Goal: Find specific page/section

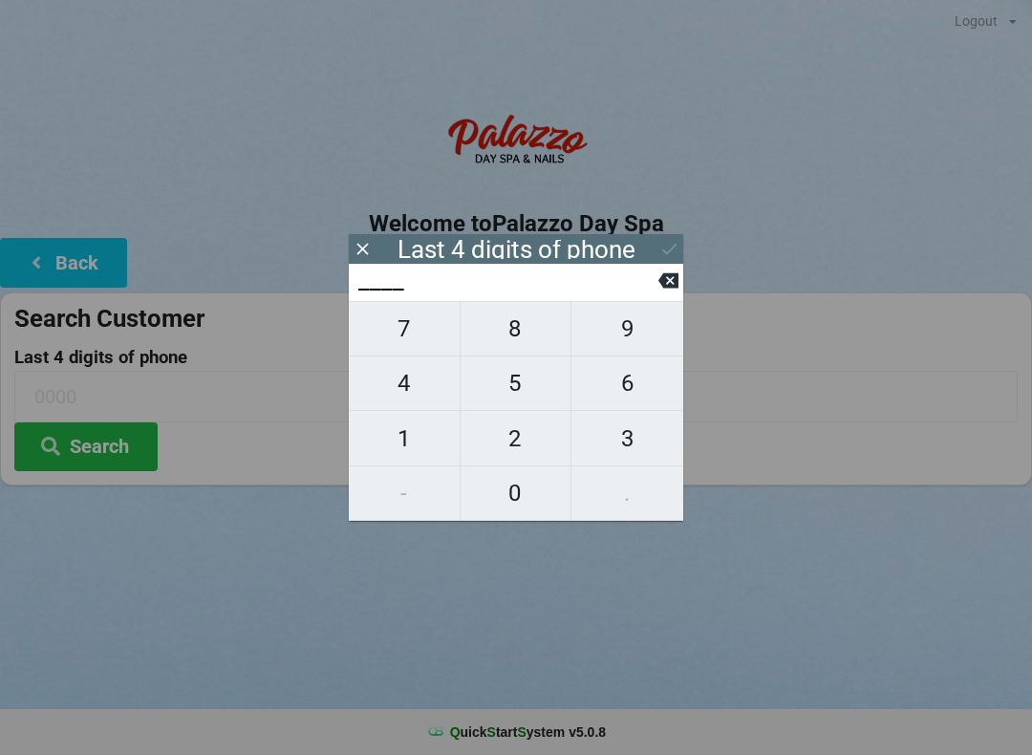
click at [524, 349] on span "8" at bounding box center [516, 329] width 111 height 40
type input "8___"
click at [522, 459] on span "2" at bounding box center [516, 439] width 111 height 40
type input "82__"
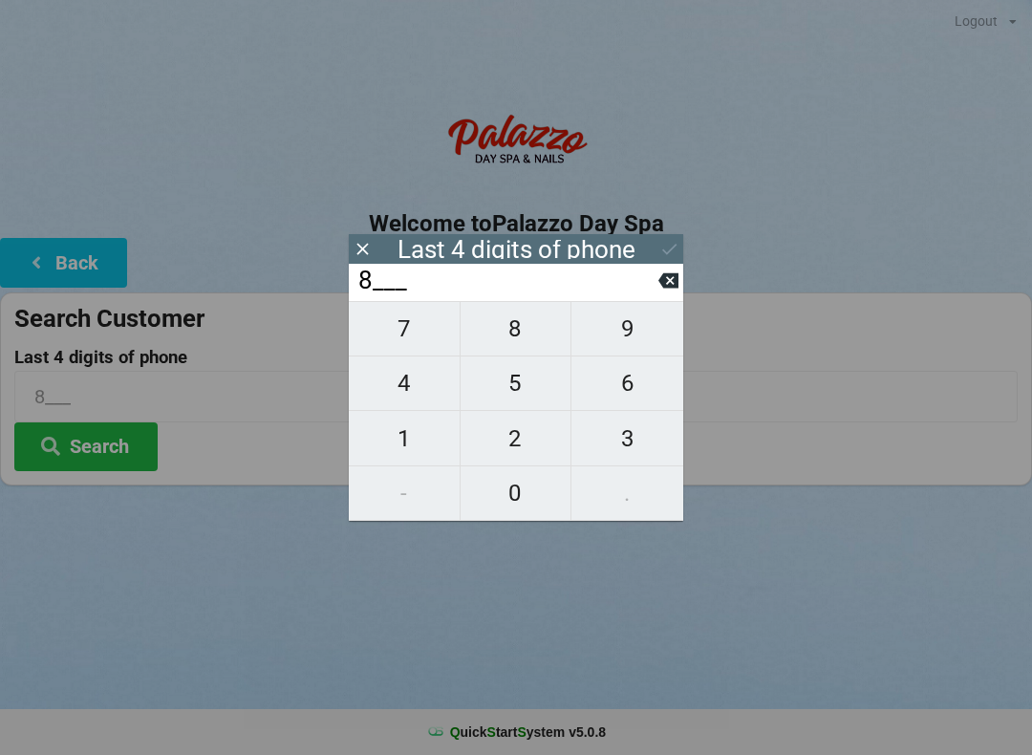
type input "82__"
click at [627, 390] on span "6" at bounding box center [628, 383] width 112 height 40
type input "826_"
click at [631, 448] on span "3" at bounding box center [628, 439] width 112 height 40
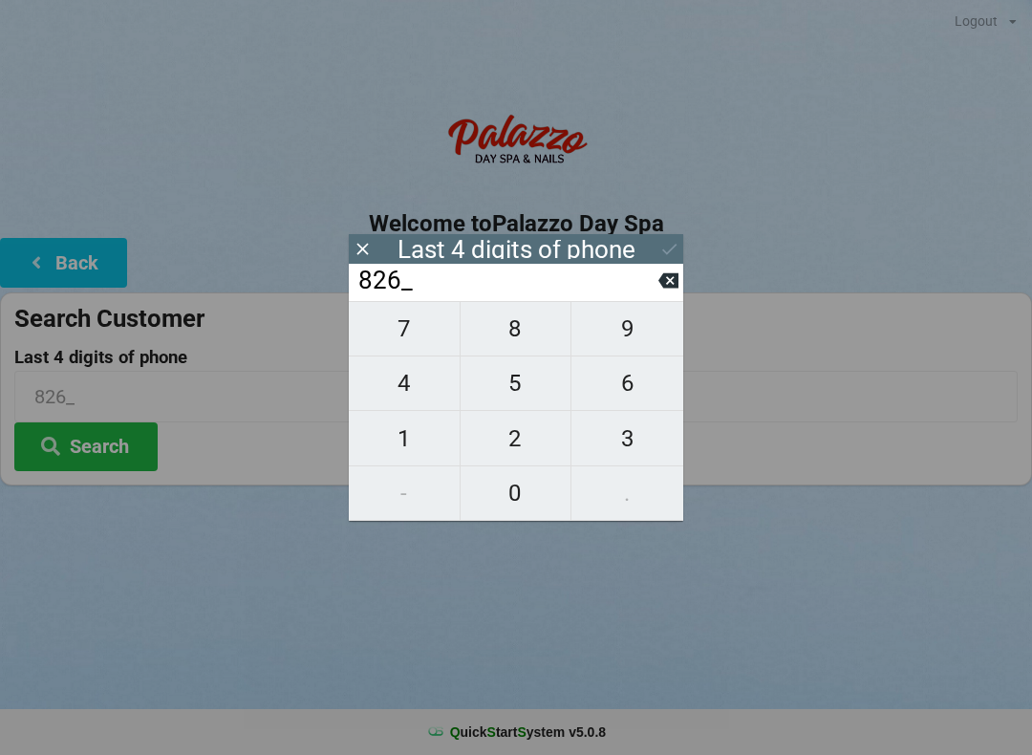
type input "8263"
click at [669, 246] on icon at bounding box center [669, 249] width 20 height 20
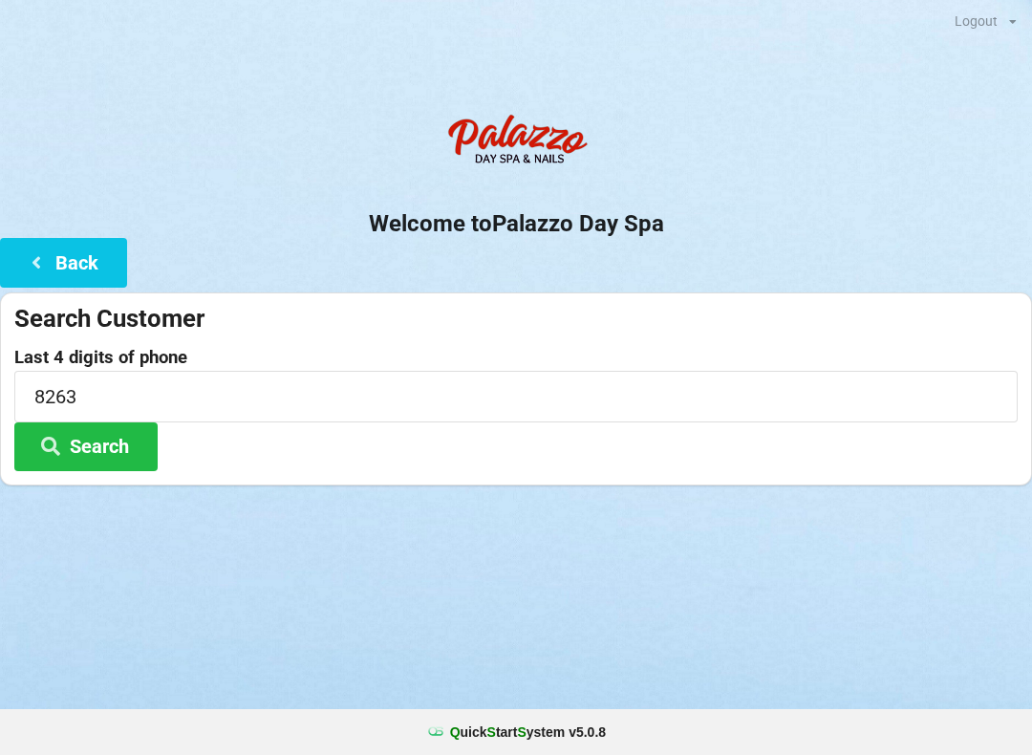
click at [127, 443] on button "Search" at bounding box center [85, 446] width 143 height 49
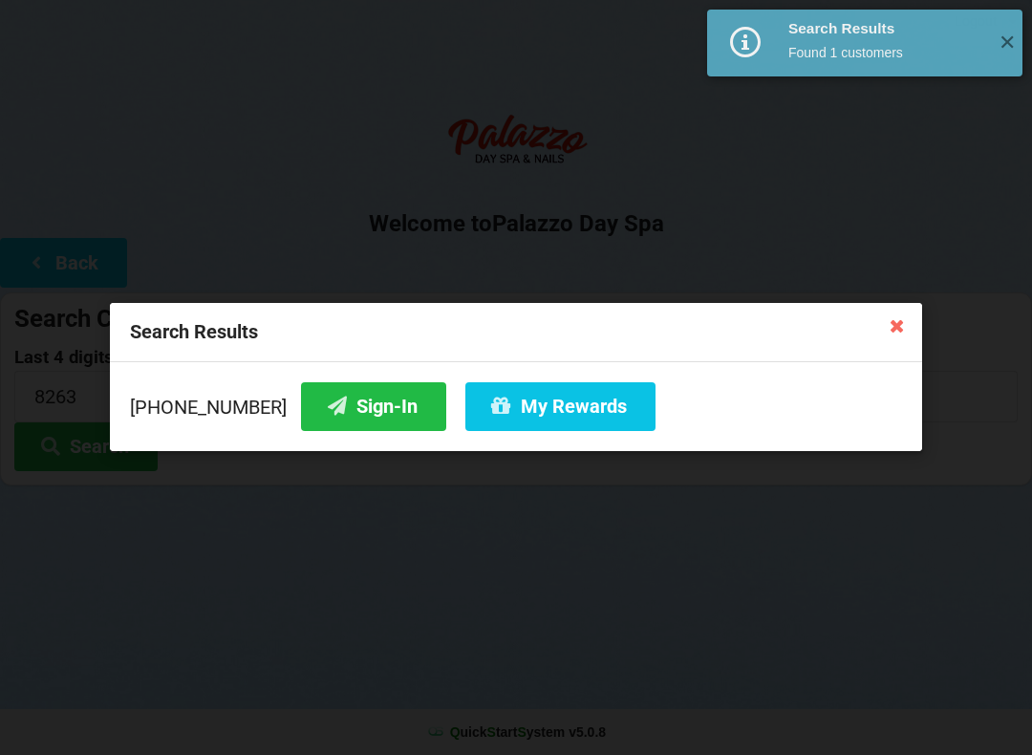
click at [355, 400] on button "Sign-In" at bounding box center [373, 406] width 145 height 49
